Goal: Information Seeking & Learning: Understand process/instructions

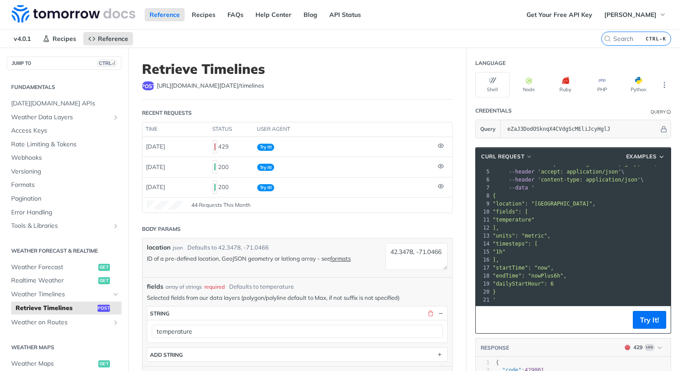
click at [368, 62] on h1 "Retrieve Timelines" at bounding box center [297, 69] width 311 height 16
drag, startPoint x: 300, startPoint y: 71, endPoint x: 142, endPoint y: 74, distance: 158.4
click at [142, 74] on h1 "Retrieve Timelines" at bounding box center [297, 69] width 311 height 16
click at [230, 89] on span "[URL][DOMAIN_NAME][DATE] /timelines" at bounding box center [210, 85] width 107 height 9
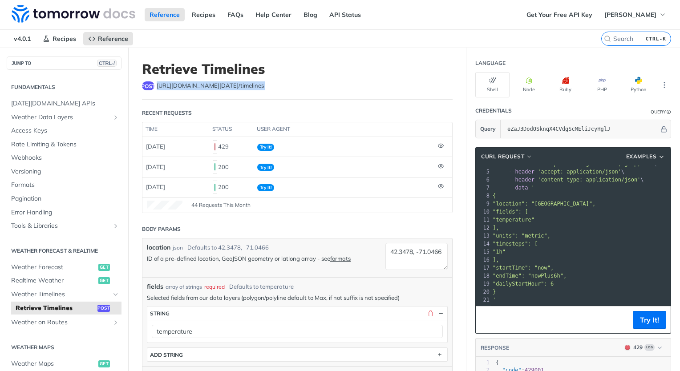
click at [233, 89] on span "[URL][DOMAIN_NAME][DATE] /timelines" at bounding box center [210, 85] width 107 height 9
click at [562, 248] on pre ""1h"" at bounding box center [626, 252] width 270 height 8
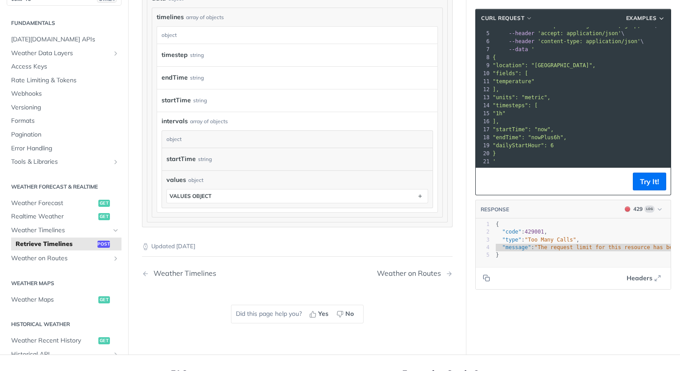
scroll to position [845, 0]
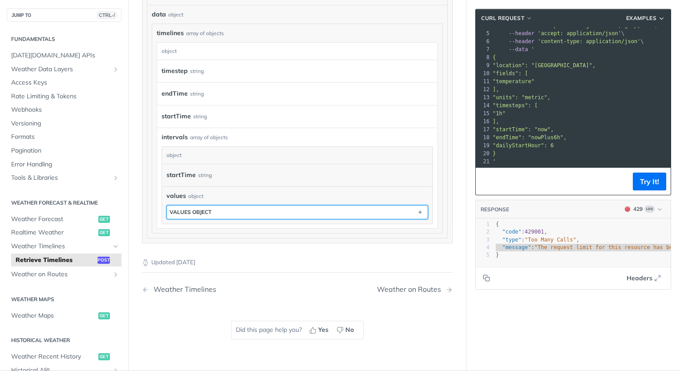
click at [286, 212] on button "values object" at bounding box center [297, 212] width 261 height 13
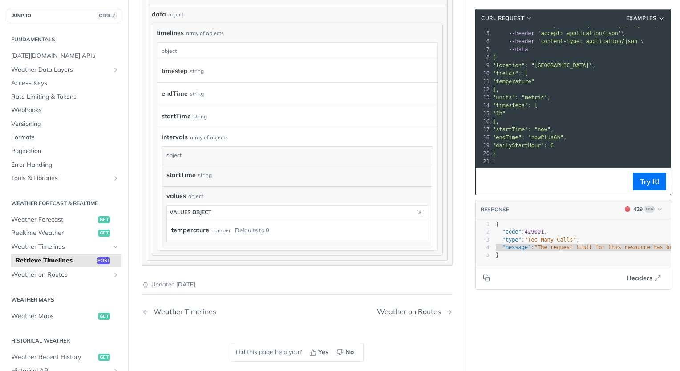
click at [276, 230] on div "temperature number Defaults to 0" at bounding box center [294, 230] width 247 height 13
click at [190, 229] on label "temperature" at bounding box center [190, 230] width 38 height 13
drag, startPoint x: 271, startPoint y: 228, endPoint x: 160, endPoint y: 229, distance: 111.2
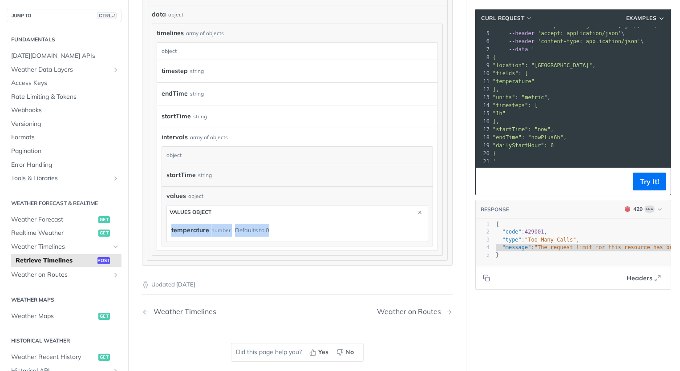
click at [160, 229] on div "intervals array of objects intervals object startTime string values object valu…" at bounding box center [297, 189] width 280 height 123
click at [195, 226] on label "temperature" at bounding box center [190, 230] width 38 height 13
click at [213, 228] on div "number" at bounding box center [220, 230] width 19 height 13
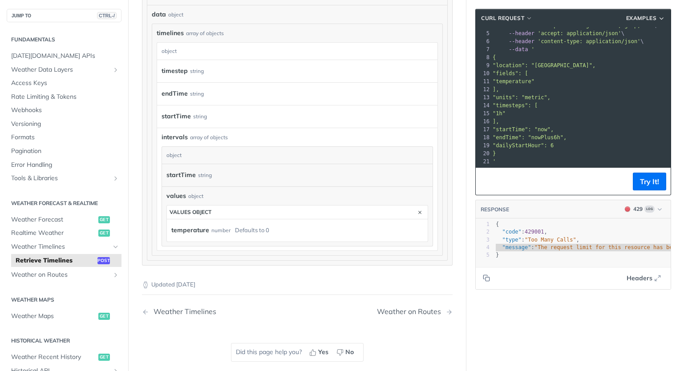
click at [252, 226] on div "Defaults to 0" at bounding box center [252, 230] width 34 height 13
drag, startPoint x: 280, startPoint y: 227, endPoint x: 167, endPoint y: 227, distance: 113.5
click at [167, 227] on div "temperature number Defaults to 0" at bounding box center [297, 230] width 261 height 22
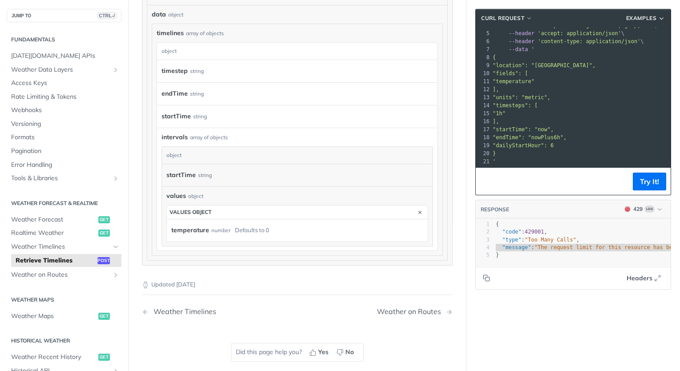
click at [504, 179] on footer "Try It!" at bounding box center [573, 181] width 195 height 27
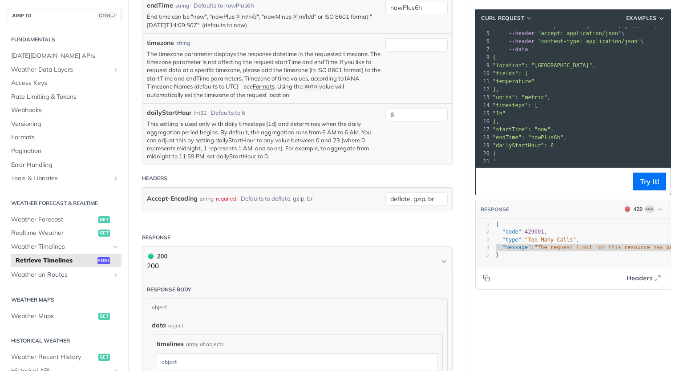
scroll to position [534, 0]
click at [634, 185] on button "Try It!" at bounding box center [649, 182] width 33 height 18
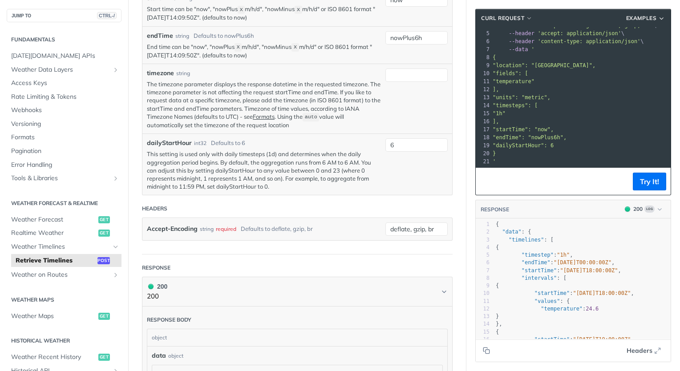
scroll to position [489, 0]
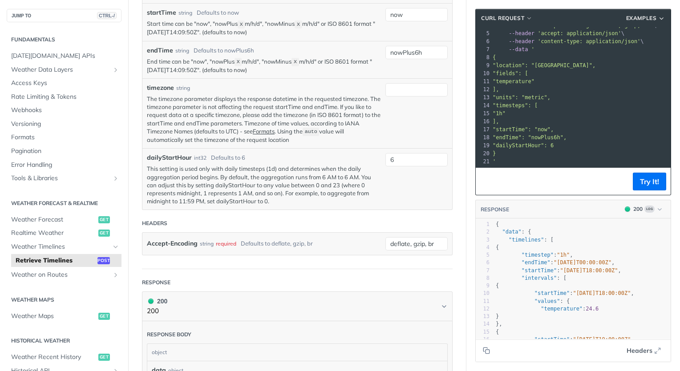
click at [230, 180] on p "This setting is used only with daily timesteps (1d) and determines when the dai…" at bounding box center [264, 185] width 234 height 40
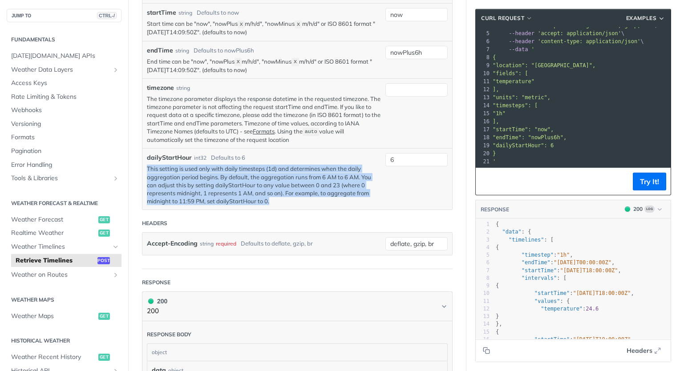
click at [230, 180] on p "This setting is used only with daily timesteps (1d) and determines when the dai…" at bounding box center [264, 185] width 234 height 40
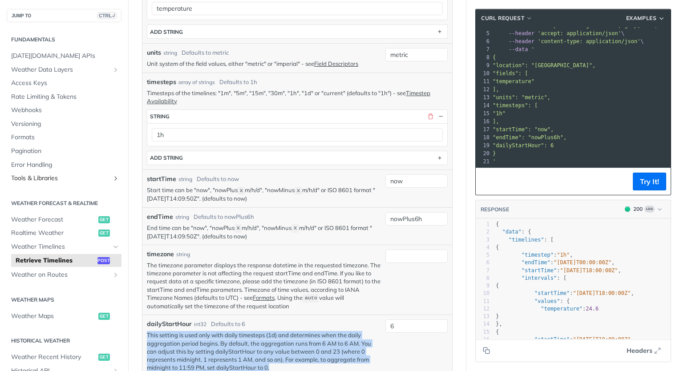
scroll to position [311, 0]
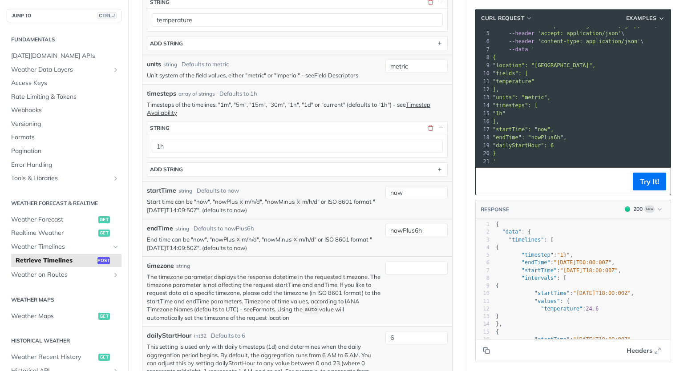
click at [525, 78] on span ""temperature"" at bounding box center [514, 81] width 42 height 6
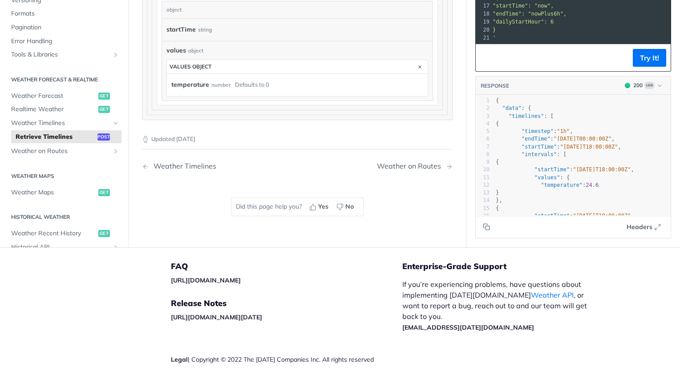
scroll to position [1023, 0]
